Goal: Task Accomplishment & Management: Use online tool/utility

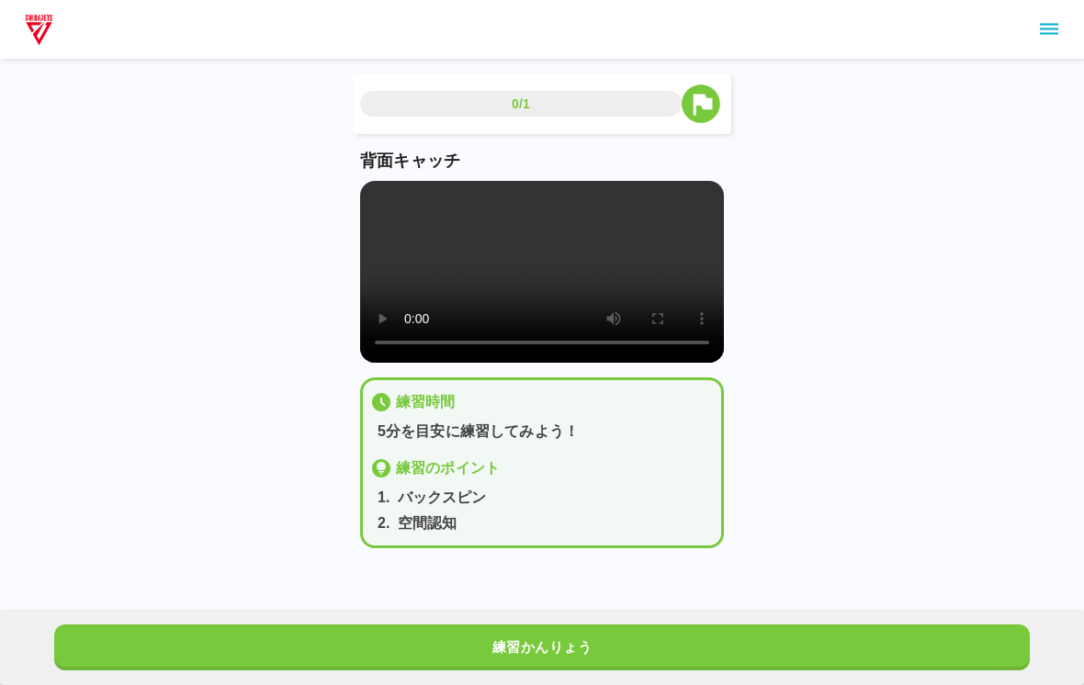
scroll to position [17, 15]
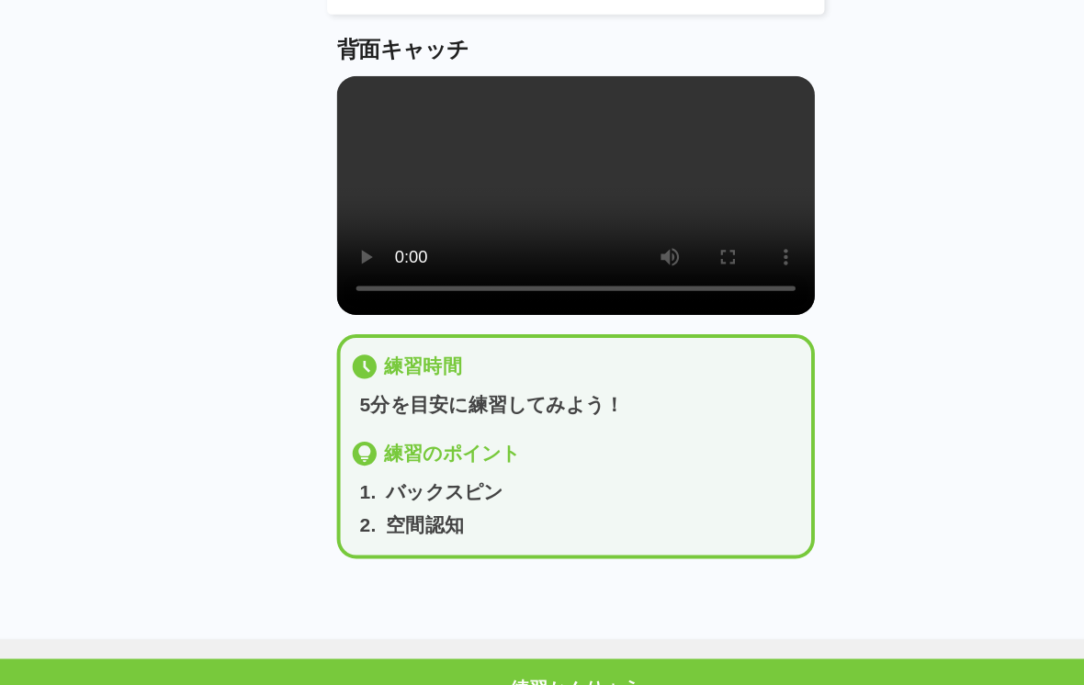
click at [582, 625] on button "練習かんりょう" at bounding box center [542, 648] width 976 height 46
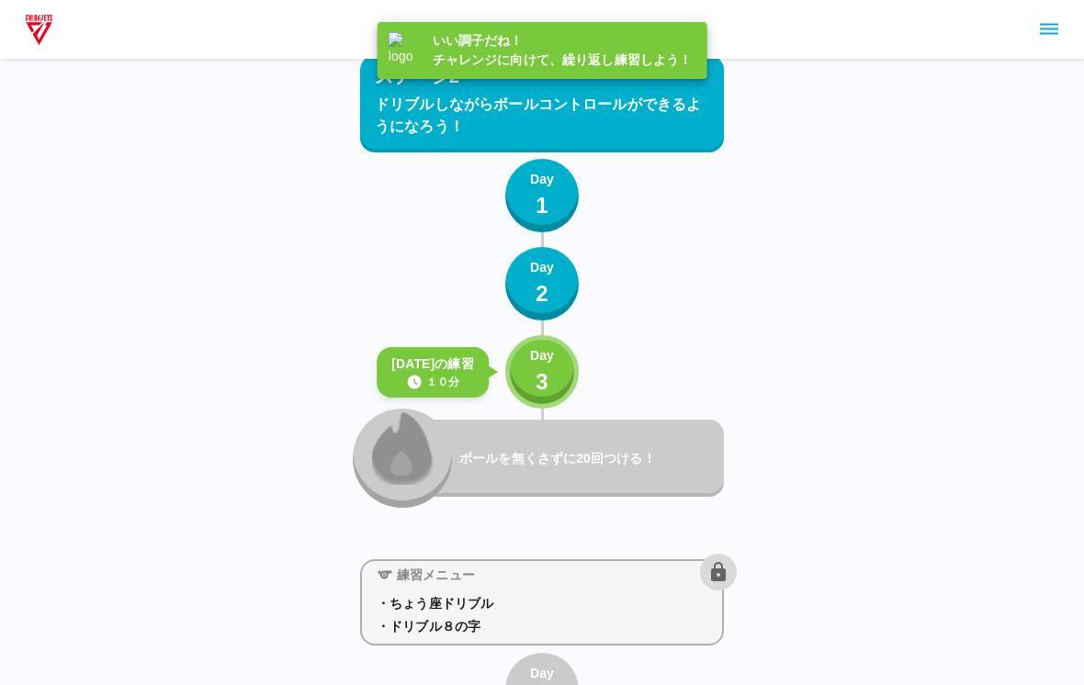
scroll to position [3584, 0]
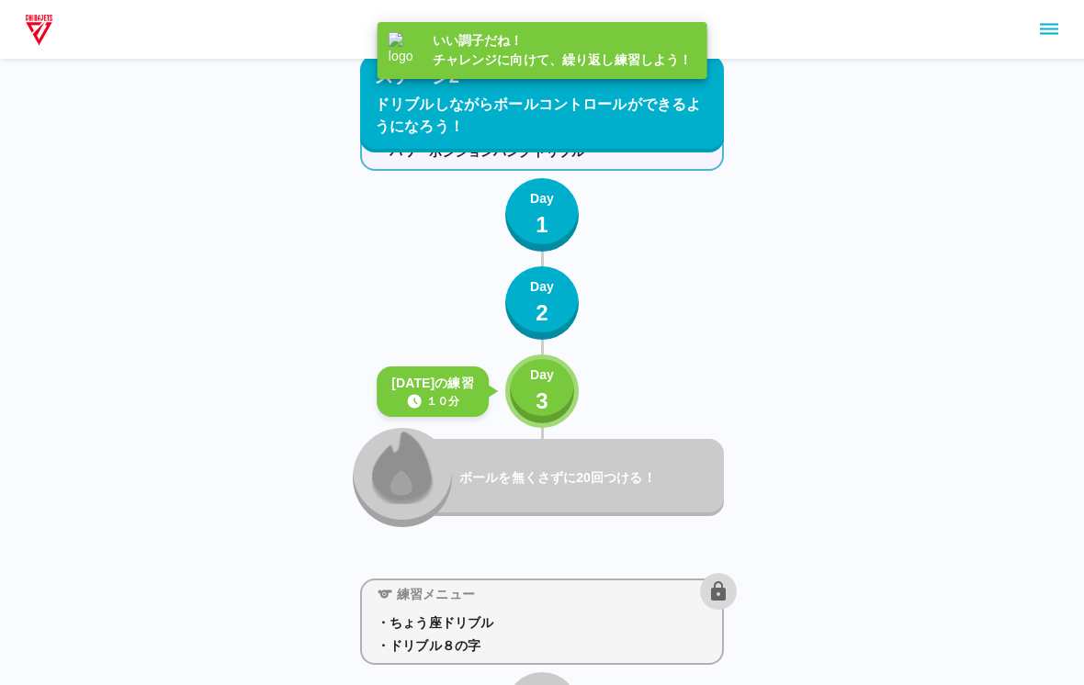
click at [559, 422] on button "Day 3" at bounding box center [541, 391] width 73 height 73
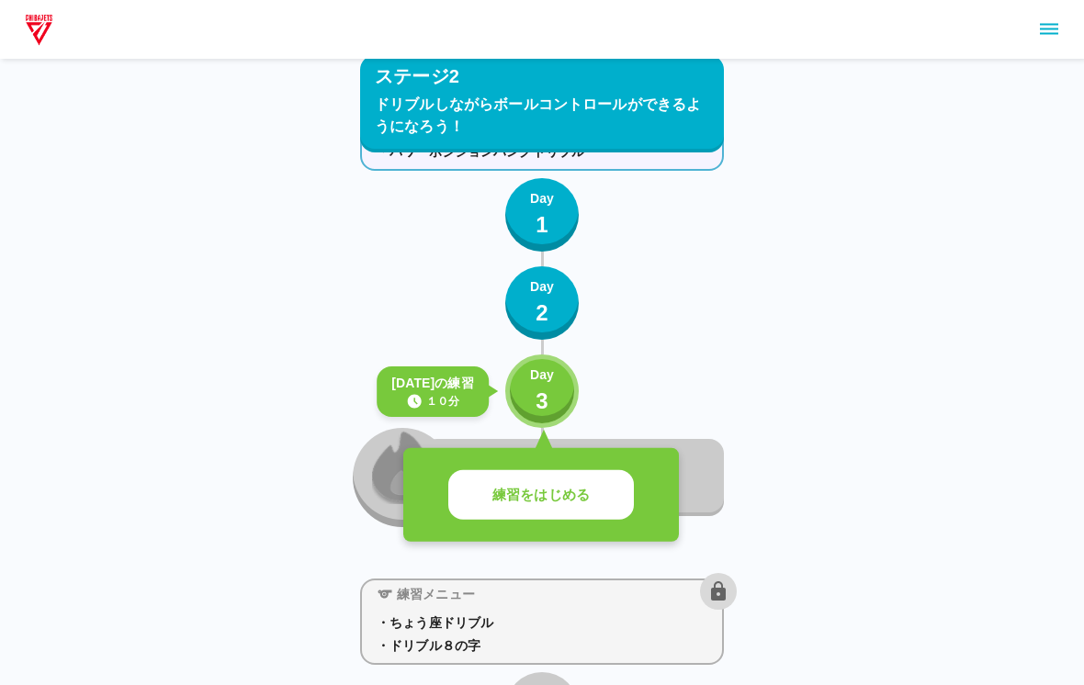
click at [551, 512] on button "練習をはじめる" at bounding box center [541, 495] width 186 height 51
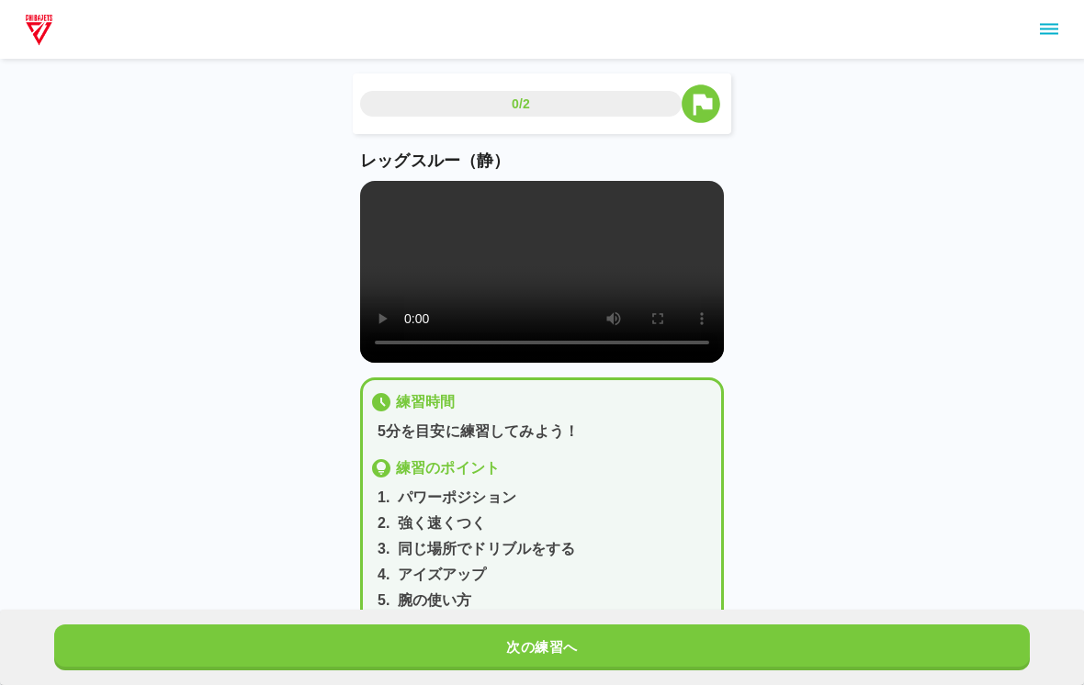
click at [560, 300] on video at bounding box center [542, 272] width 364 height 182
click at [411, 188] on video at bounding box center [542, 272] width 364 height 182
click at [539, 279] on video at bounding box center [542, 272] width 364 height 182
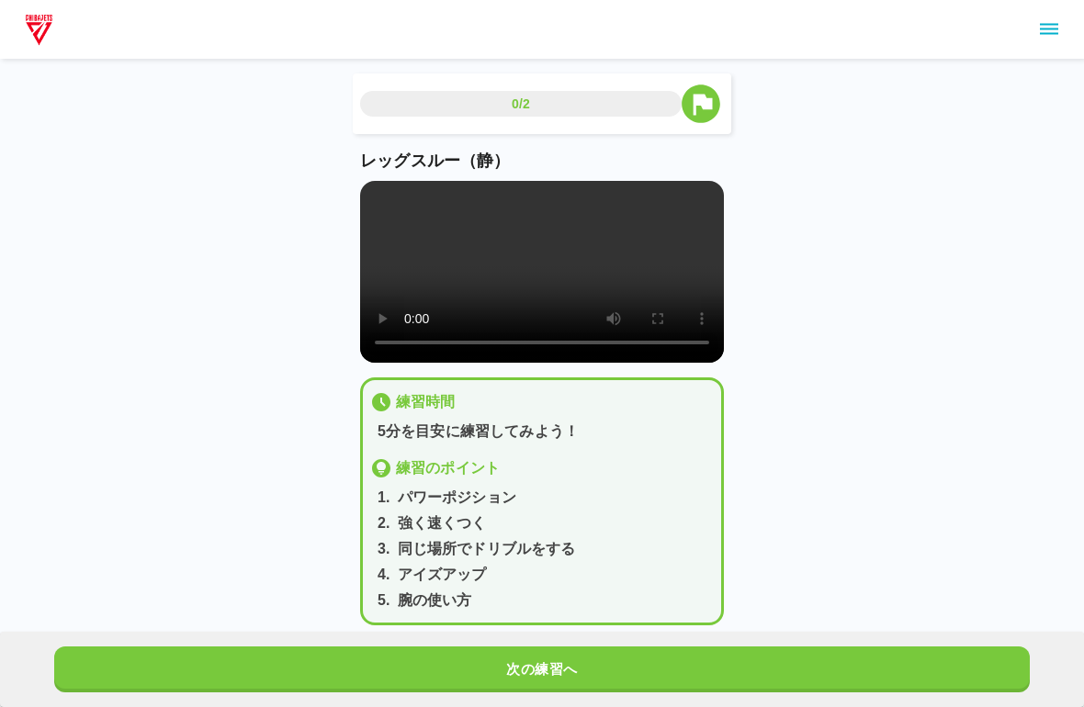
click at [361, 192] on video at bounding box center [542, 272] width 364 height 182
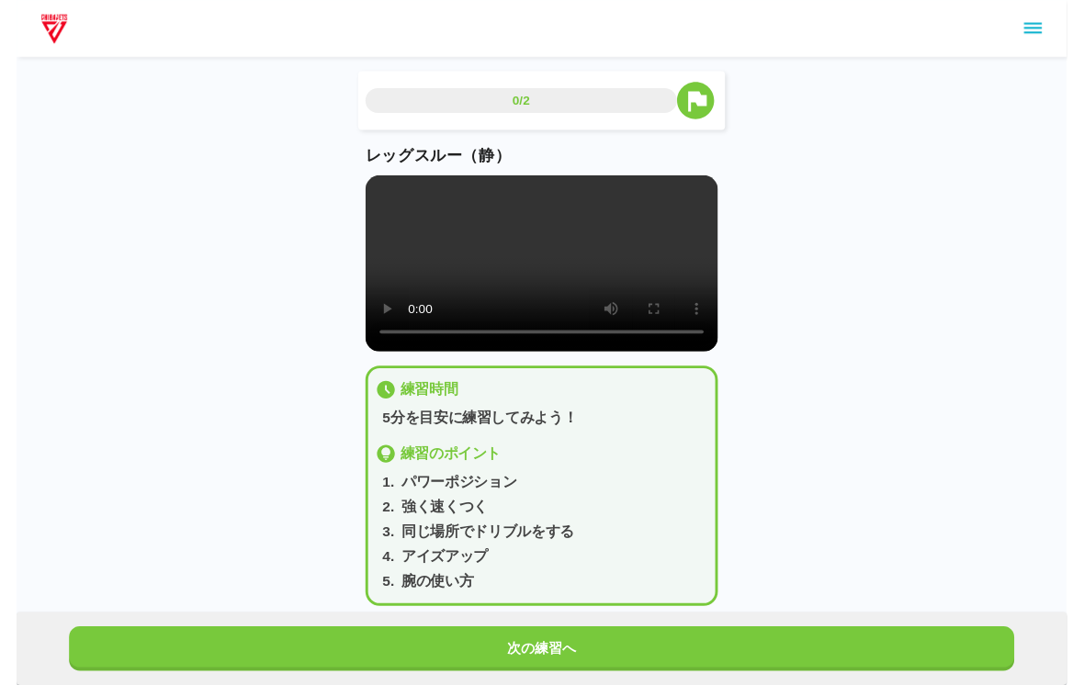
scroll to position [22, 0]
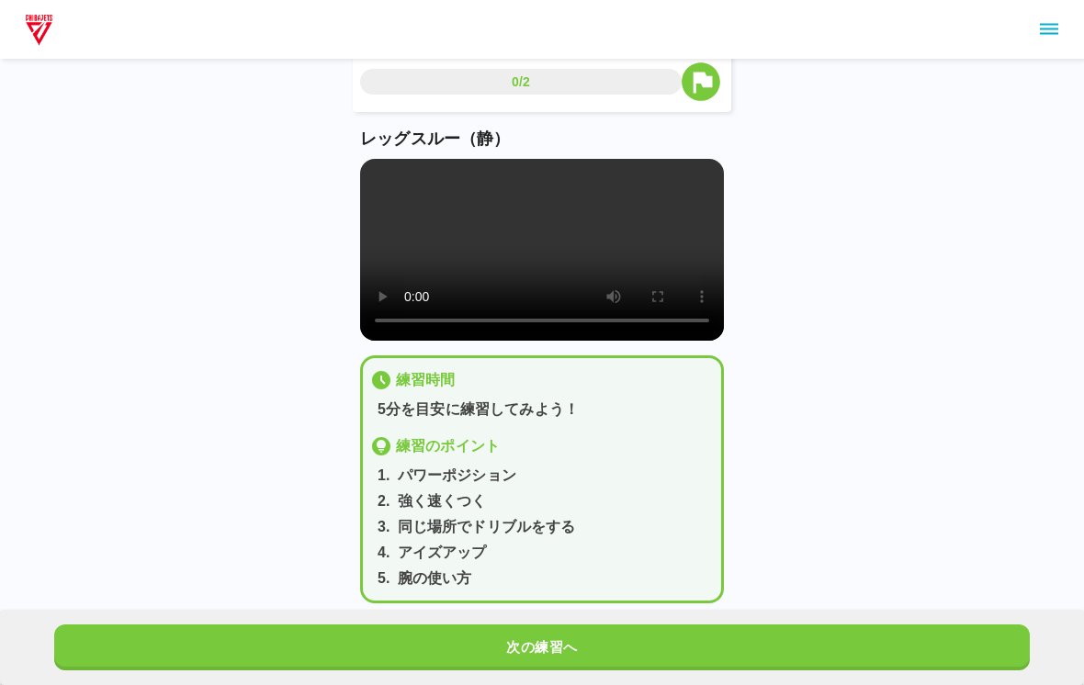
click at [869, 612] on div "次の練習へ" at bounding box center [542, 647] width 1084 height 75
click at [808, 668] on button "次の練習へ" at bounding box center [542, 648] width 976 height 46
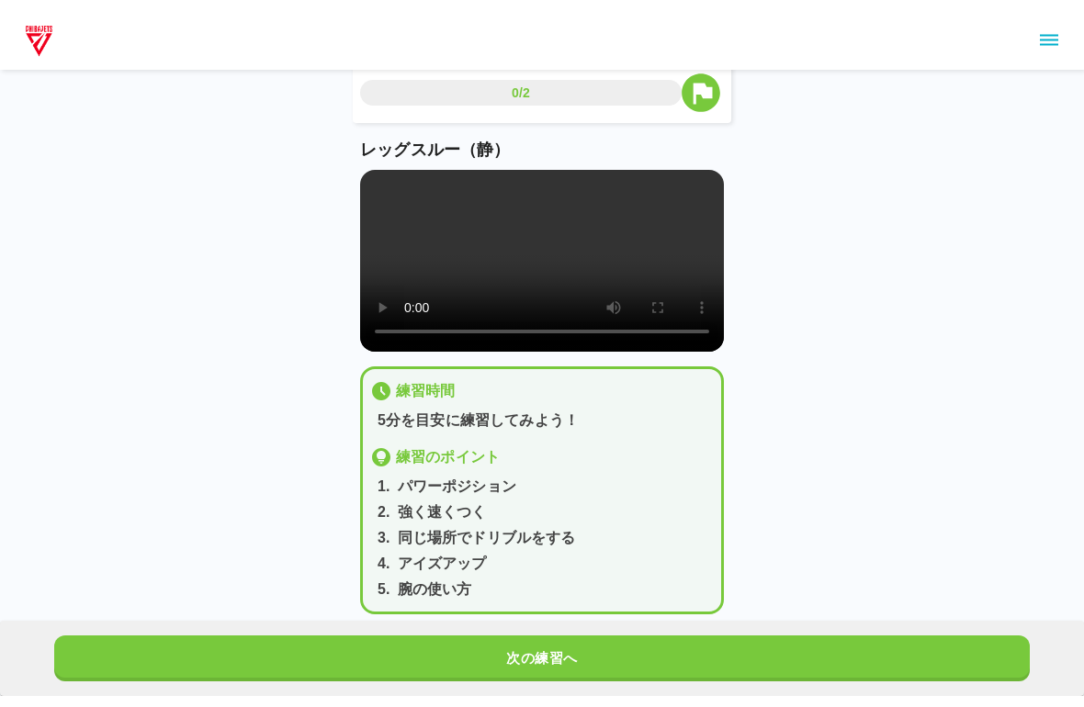
scroll to position [0, 0]
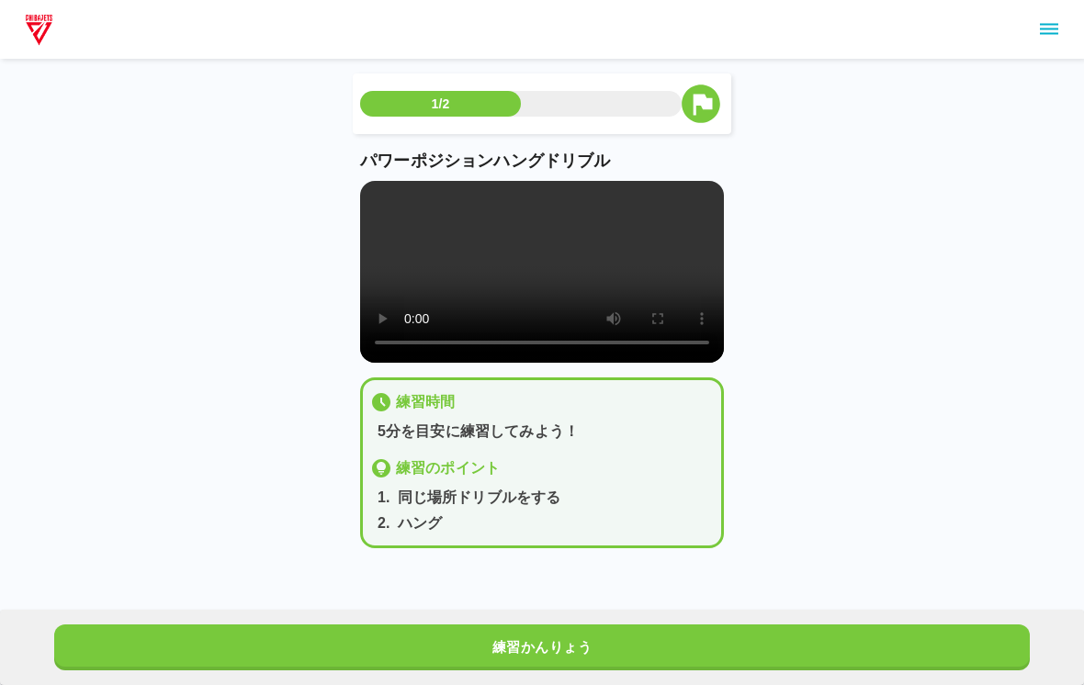
click at [525, 304] on video at bounding box center [542, 272] width 364 height 182
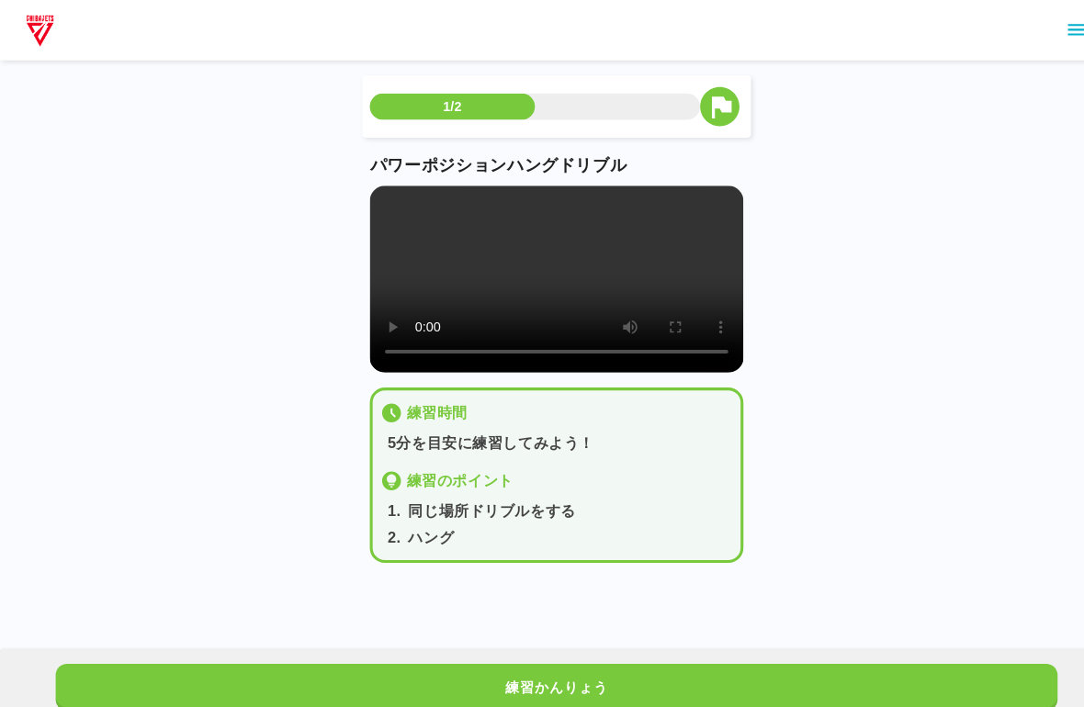
click at [385, 188] on video at bounding box center [542, 272] width 364 height 182
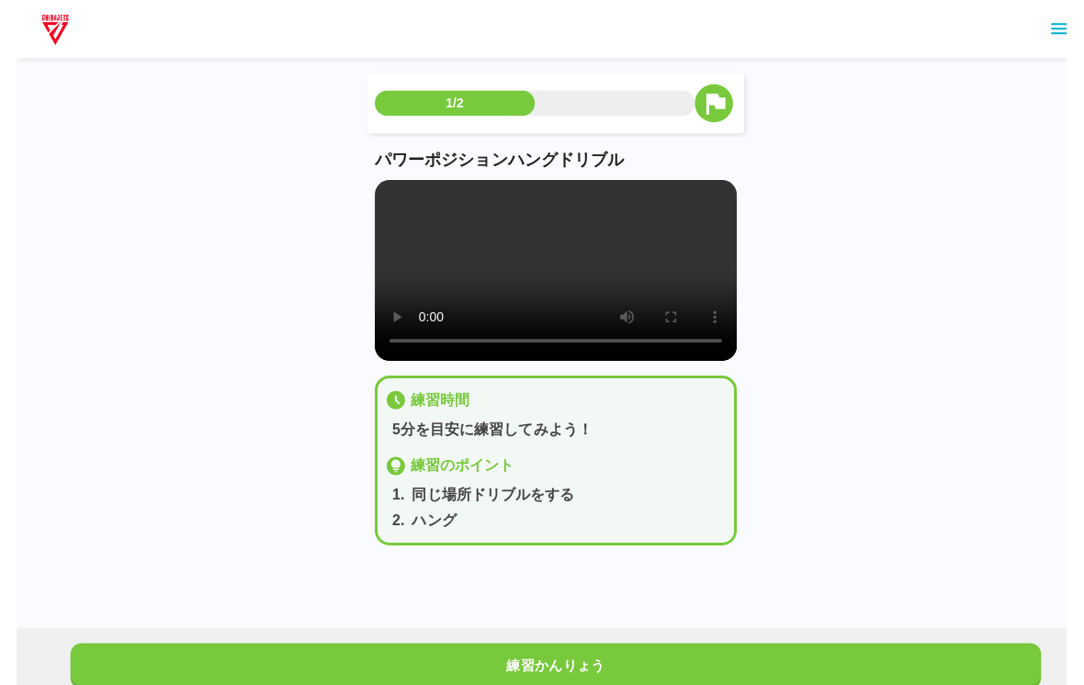
scroll to position [4, 0]
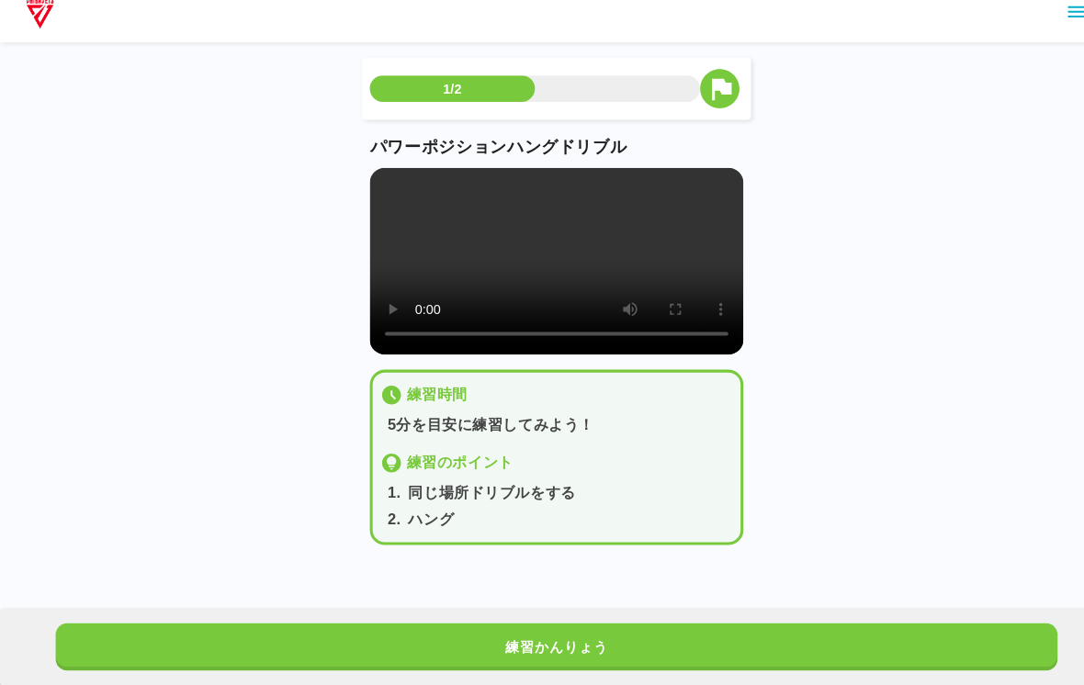
click at [731, 625] on button "練習かんりょう" at bounding box center [542, 648] width 976 height 46
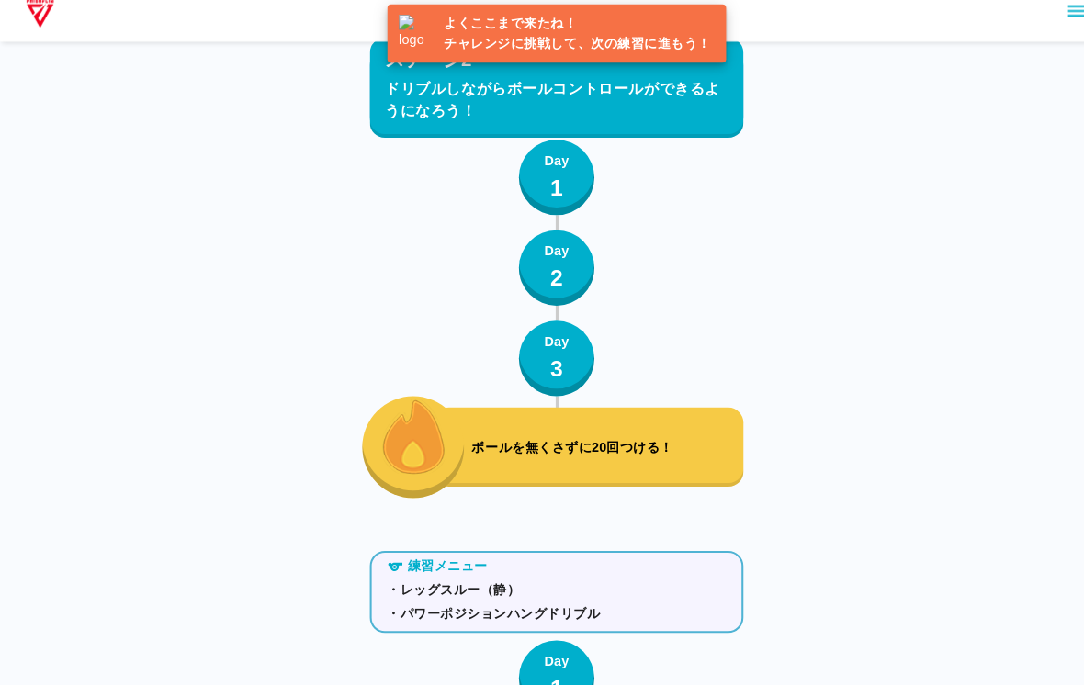
scroll to position [3718, 0]
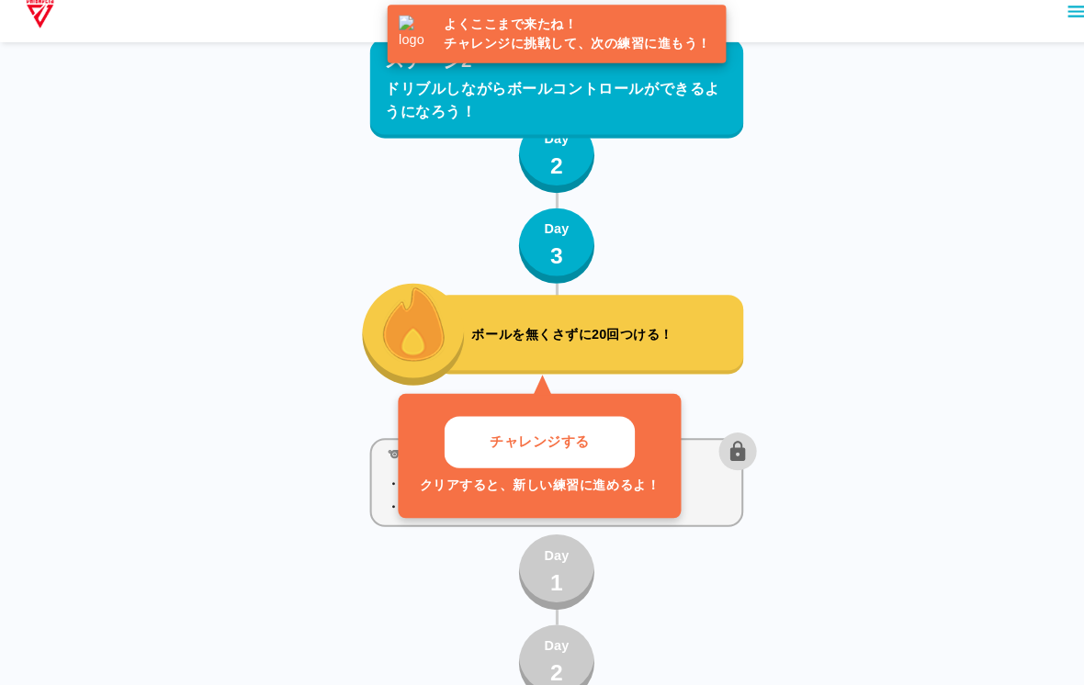
click at [575, 443] on button "チャレンジする" at bounding box center [526, 449] width 186 height 51
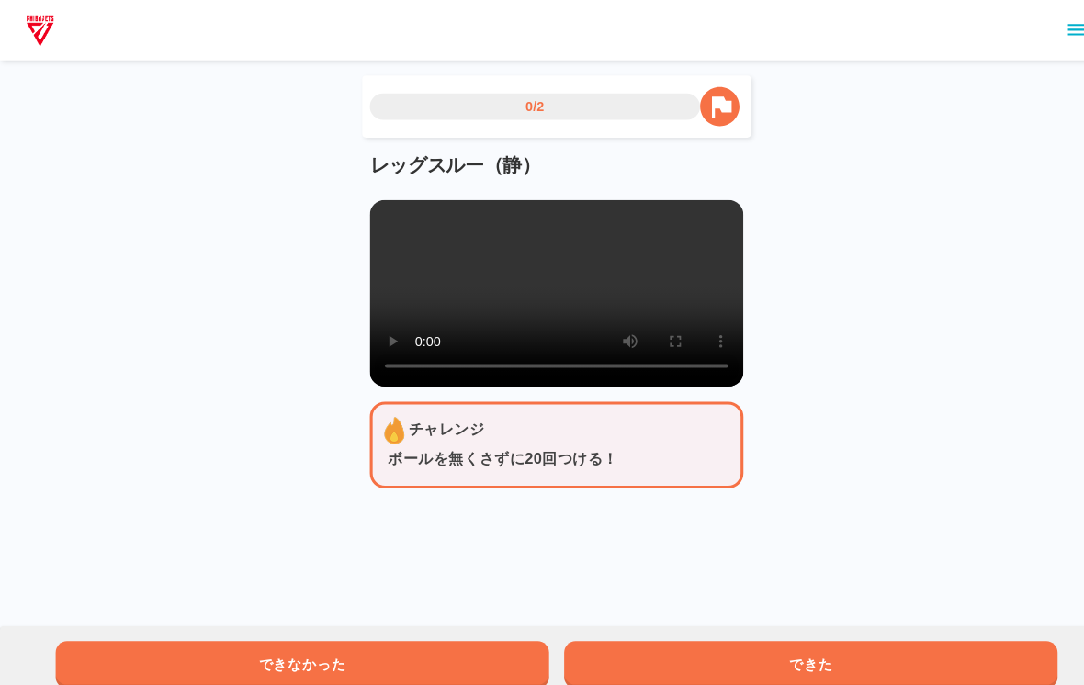
click at [554, 294] on video at bounding box center [542, 286] width 364 height 182
click at [798, 448] on div "0/2 レッグスルー（静） チャレンジ ボールを無くさずに20回つける！ できなかった できた" at bounding box center [542, 252] width 1084 height 505
click at [363, 196] on video at bounding box center [542, 286] width 364 height 182
click at [382, 198] on video at bounding box center [542, 286] width 364 height 182
click at [514, 296] on video at bounding box center [542, 286] width 364 height 182
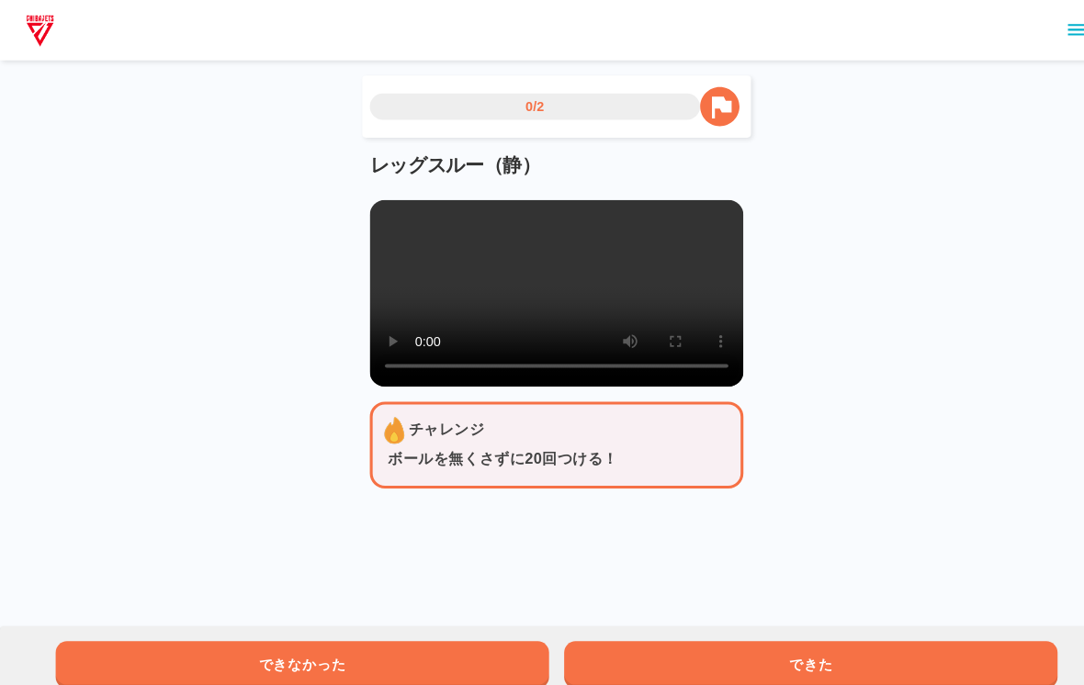
click at [377, 211] on video at bounding box center [542, 286] width 364 height 182
click at [360, 210] on video at bounding box center [542, 286] width 364 height 182
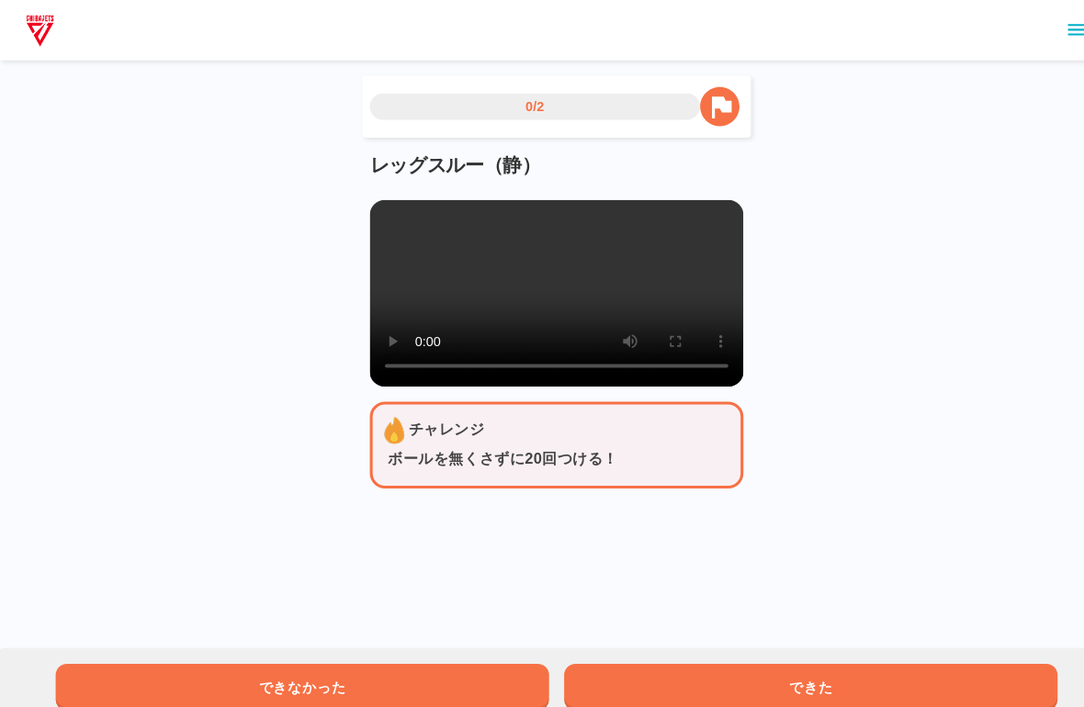
click at [378, 220] on video at bounding box center [542, 286] width 364 height 182
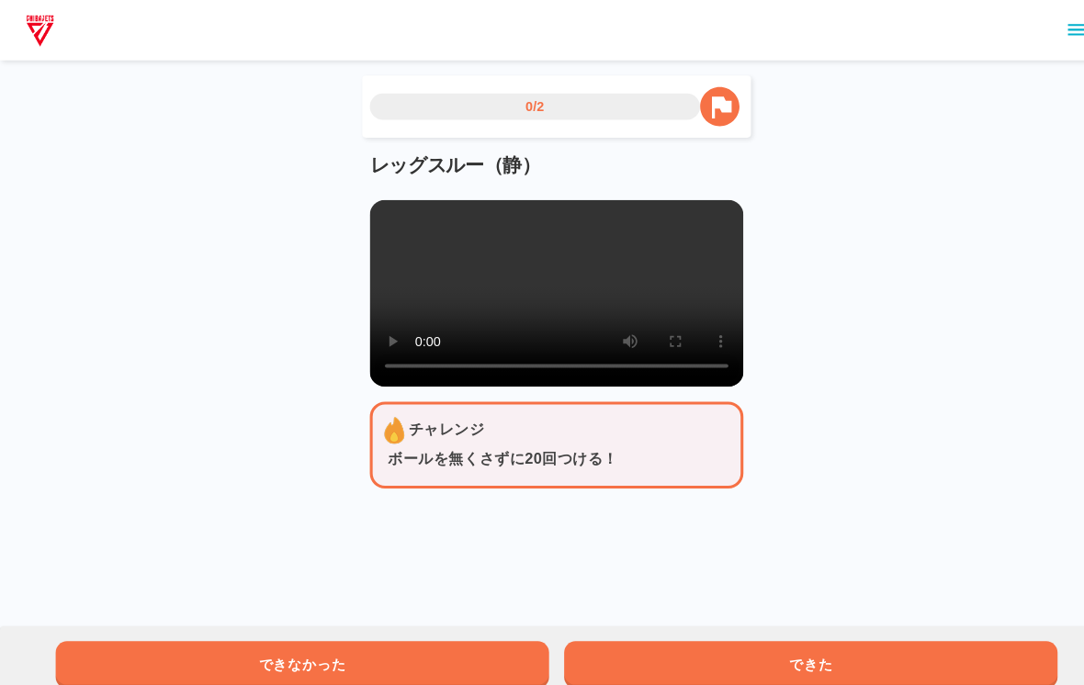
click at [439, 310] on video at bounding box center [542, 286] width 364 height 182
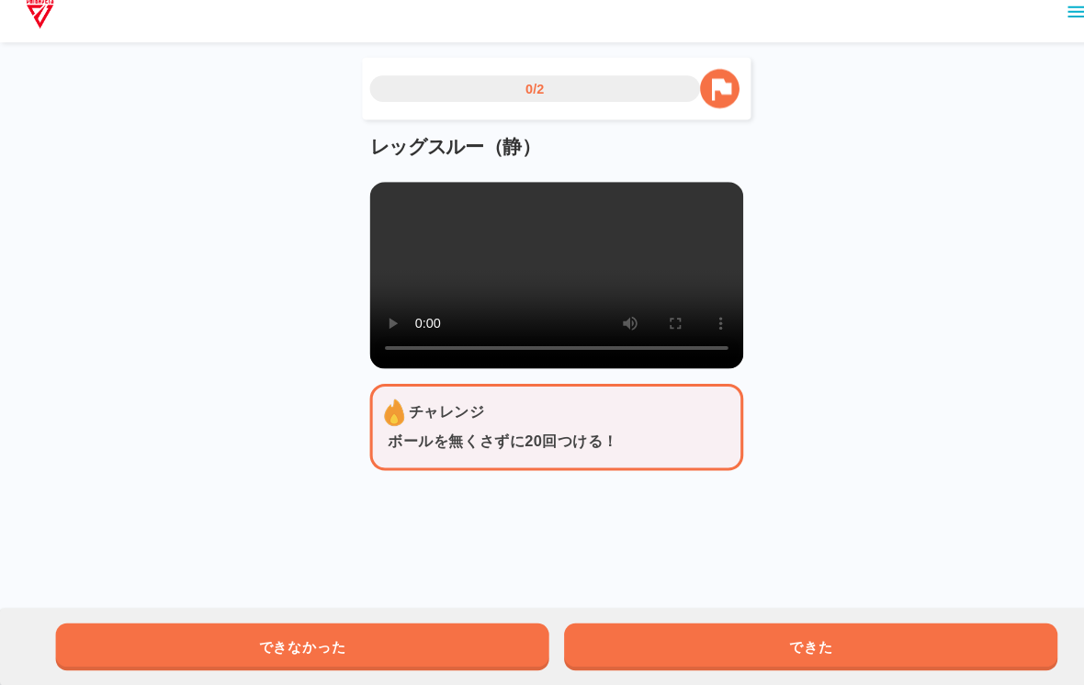
click at [772, 625] on button "できた" at bounding box center [789, 648] width 480 height 46
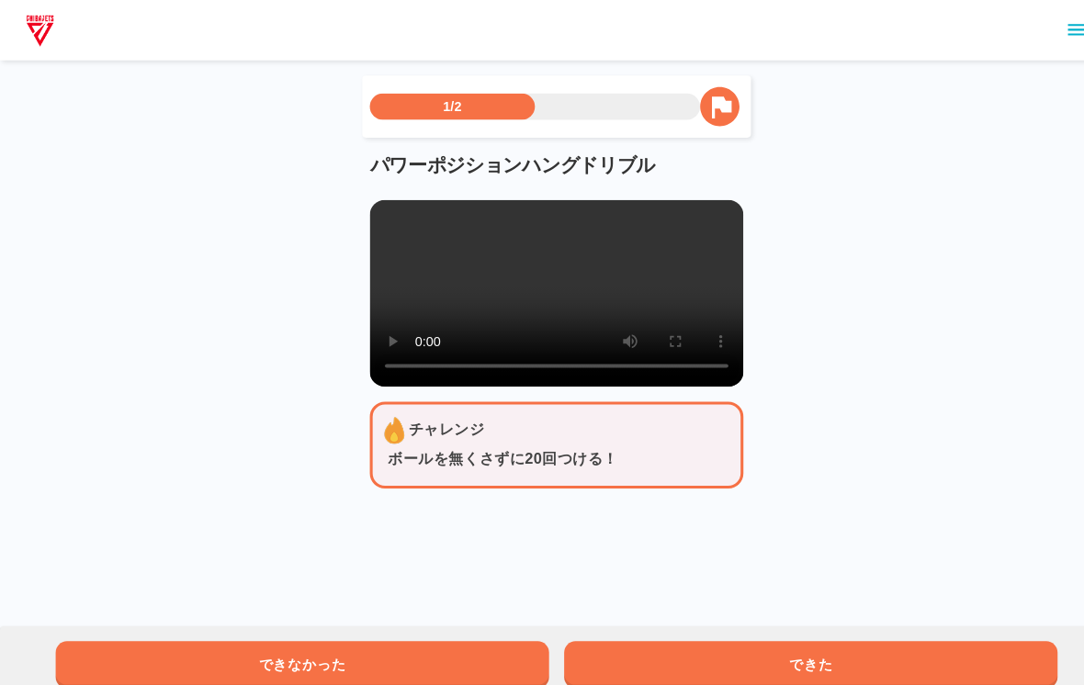
click at [370, 229] on video at bounding box center [542, 286] width 364 height 182
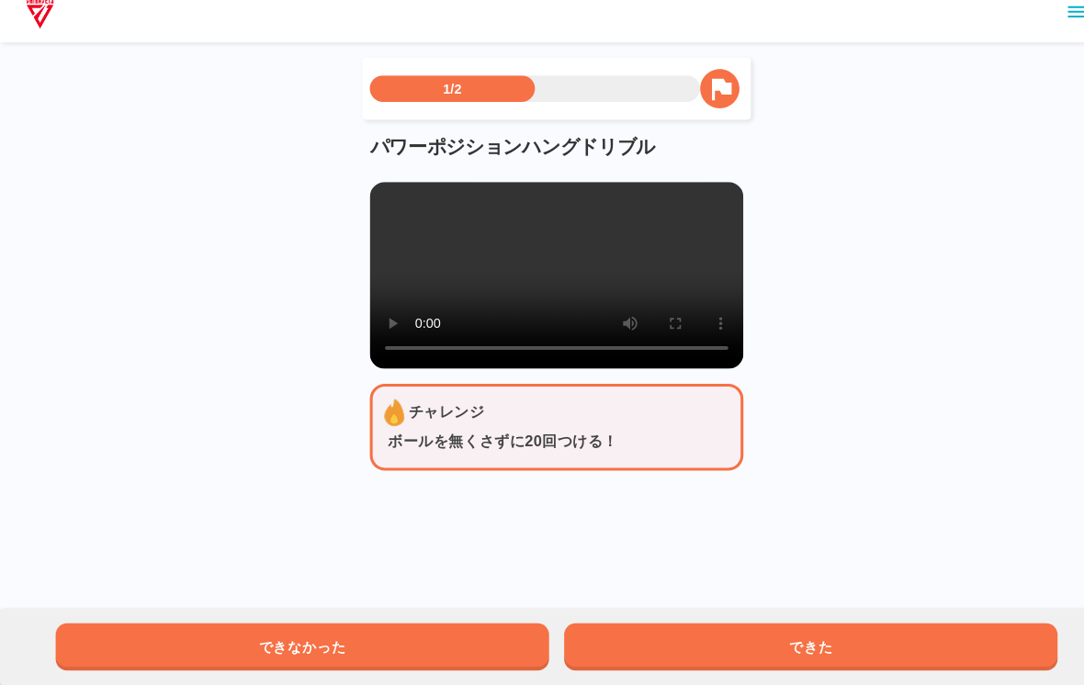
click at [859, 610] on div "できなかった できた" at bounding box center [542, 647] width 1084 height 75
click at [838, 625] on button "できた" at bounding box center [789, 648] width 480 height 46
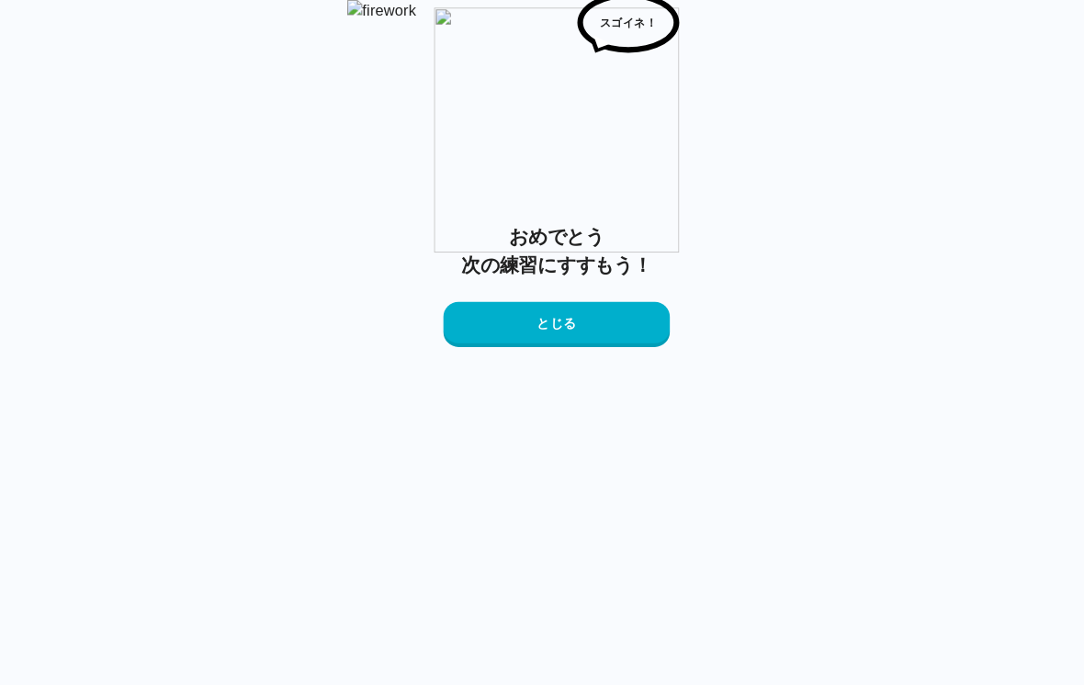
click at [594, 338] on button "とじる" at bounding box center [542, 316] width 220 height 44
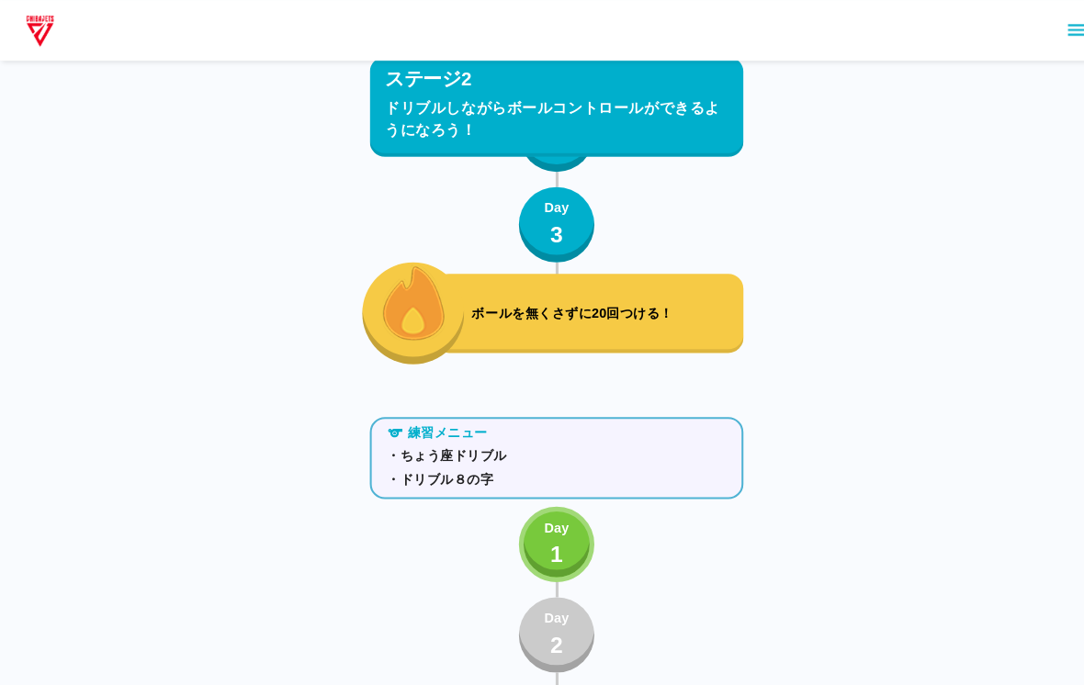
scroll to position [3759, 0]
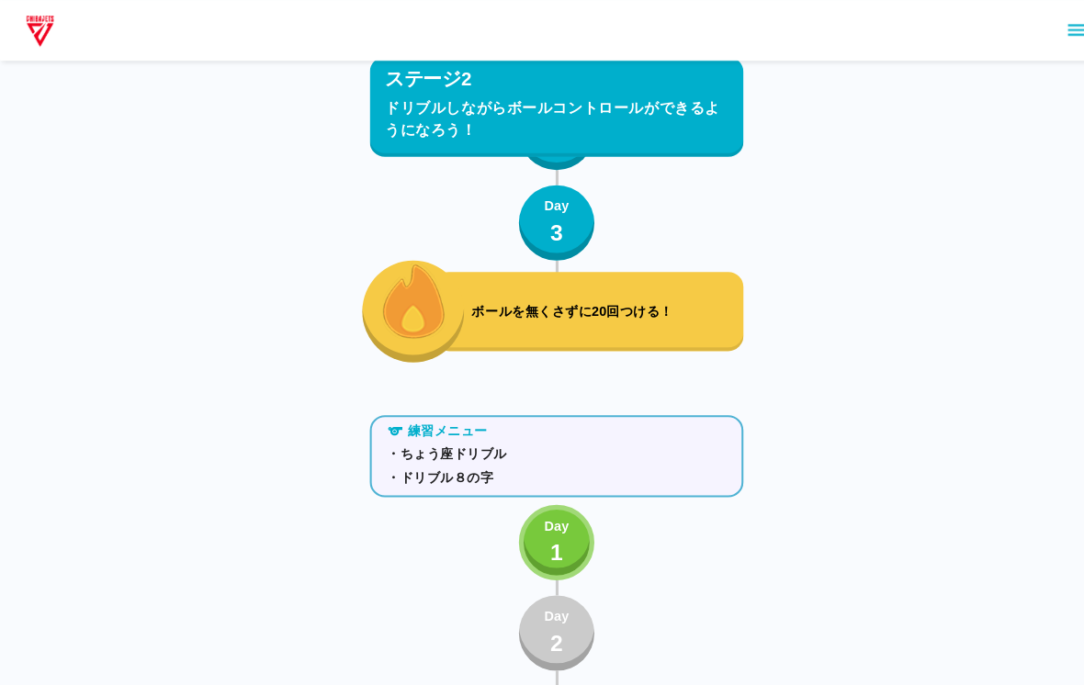
click at [544, 546] on p "1" at bounding box center [542, 538] width 13 height 33
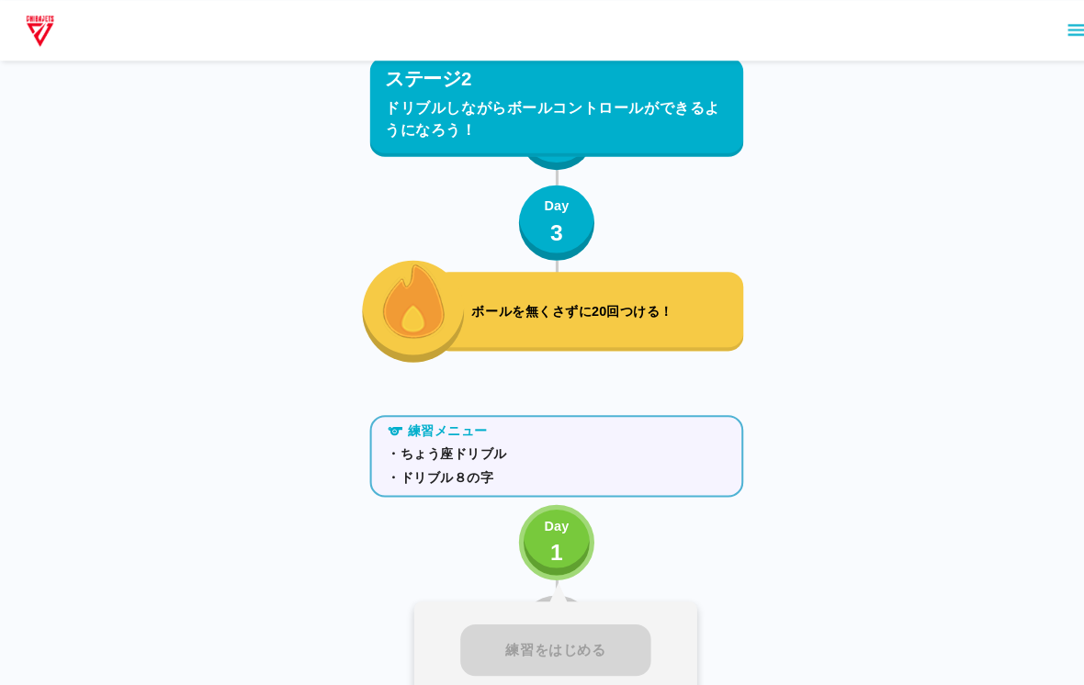
click at [532, 523] on div "Day 1" at bounding box center [542, 529] width 24 height 52
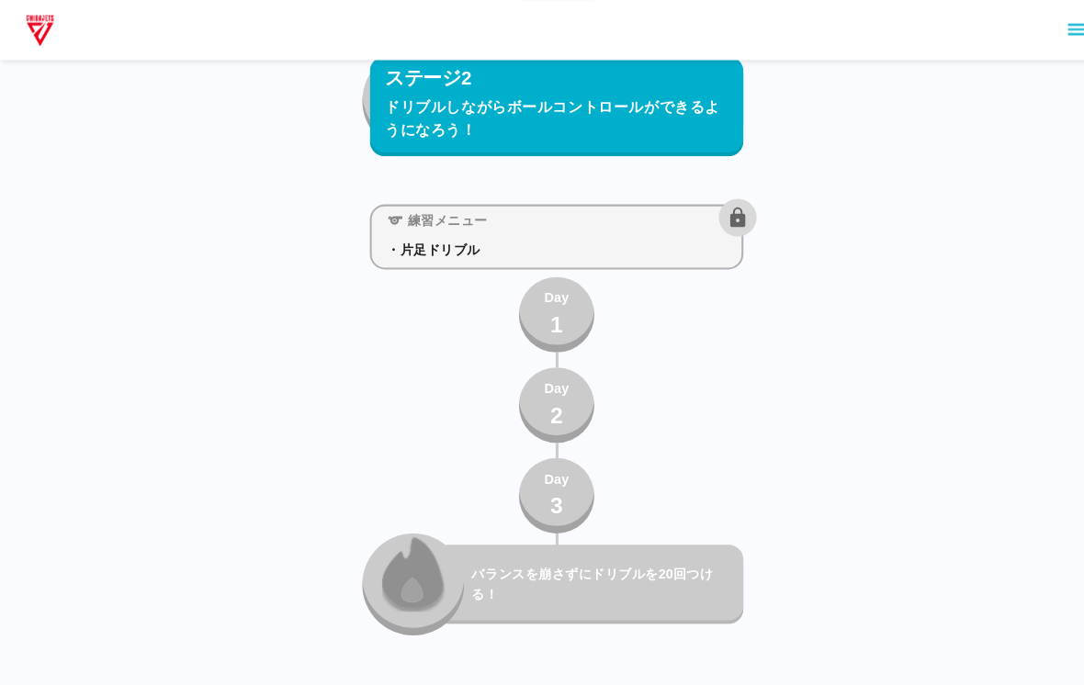
scroll to position [4452, 0]
